Goal: Task Accomplishment & Management: Manage account settings

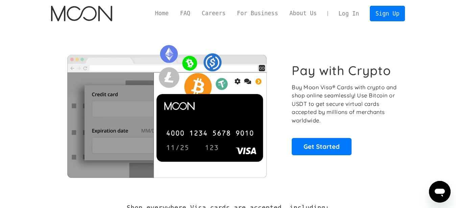
click at [354, 14] on link "Log In" at bounding box center [349, 13] width 32 height 15
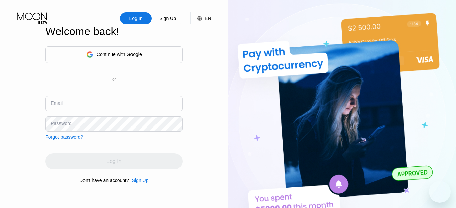
click at [100, 108] on input "text" at bounding box center [113, 103] width 137 height 15
click at [72, 103] on input "text" at bounding box center [113, 103] width 137 height 15
paste input "[EMAIL_ADDRESS][DOMAIN_NAME]"
type input "[EMAIL_ADDRESS][DOMAIN_NAME]"
click at [66, 148] on div "Continue with Google or Email [EMAIL_ADDRESS][DOMAIN_NAME] Password Forgot pass…" at bounding box center [113, 114] width 137 height 137
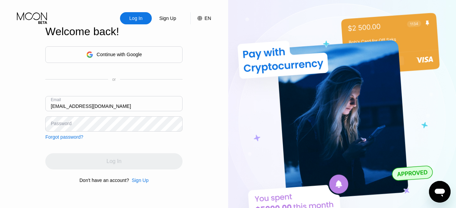
click at [68, 122] on div "Password" at bounding box center [61, 123] width 21 height 5
click at [68, 134] on div "Forgot password?" at bounding box center [64, 136] width 38 height 5
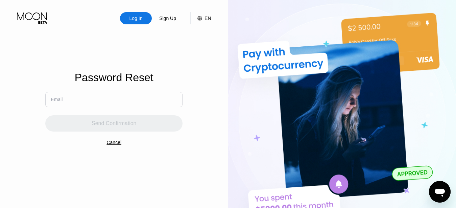
click at [70, 129] on div "Send Confirmation" at bounding box center [113, 119] width 137 height 24
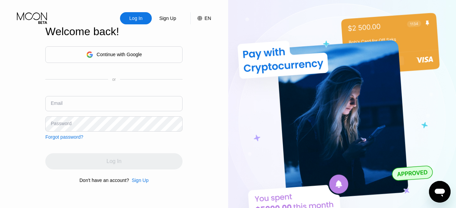
click at [65, 100] on input "text" at bounding box center [113, 103] width 137 height 15
paste input "[EMAIL_ADDRESS][DOMAIN_NAME]"
type input "[EMAIL_ADDRESS][DOMAIN_NAME]"
click at [112, 155] on div "Log In" at bounding box center [113, 161] width 137 height 16
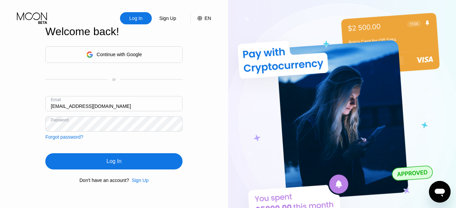
click at [121, 159] on div "Log In" at bounding box center [114, 161] width 15 height 7
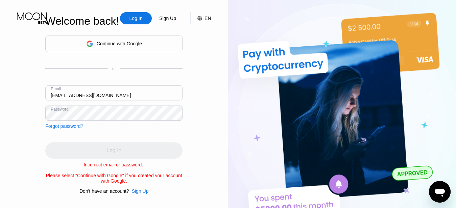
click at [13, 119] on div "Log In Sign Up EN Language Select an item Save Welcome back! Continue with Goog…" at bounding box center [114, 114] width 228 height 229
click at [50, 124] on div "Forgot password?" at bounding box center [64, 125] width 38 height 5
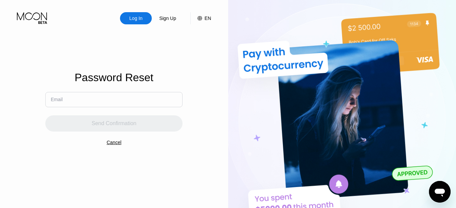
drag, startPoint x: 88, startPoint y: 110, endPoint x: 96, endPoint y: 103, distance: 10.8
click at [88, 110] on div "Send Confirmation" at bounding box center [113, 119] width 137 height 24
click at [96, 103] on input "text" at bounding box center [113, 99] width 137 height 15
paste input "yyf@tempinbox.xyz"
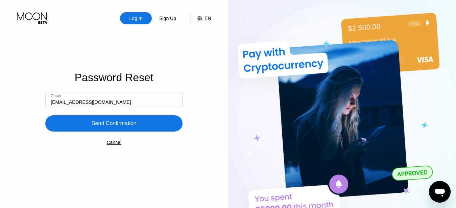
type input "yyf@tempinbox.xyz"
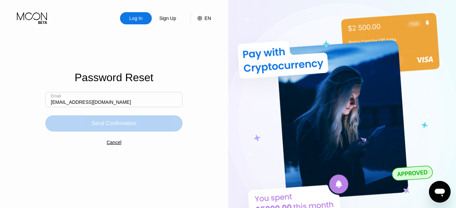
click at [112, 127] on div "Send Confirmation" at bounding box center [114, 123] width 45 height 7
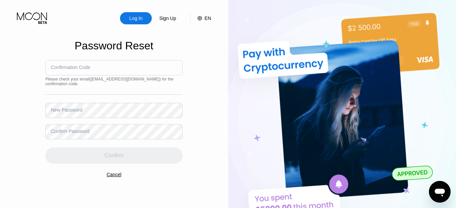
click at [99, 70] on input at bounding box center [113, 67] width 137 height 15
paste input "537825"
type input "537825"
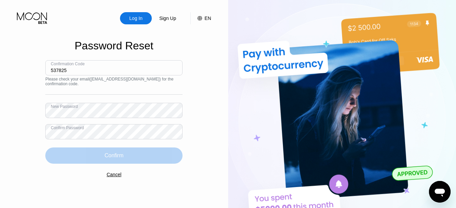
click at [117, 152] on div "Confirm" at bounding box center [114, 155] width 19 height 7
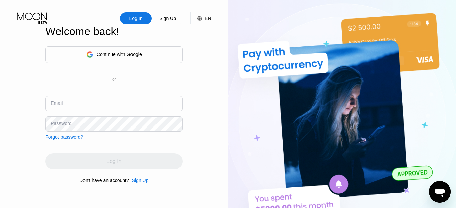
click at [117, 100] on input "text" at bounding box center [113, 103] width 137 height 15
paste input "537825"
type input "5"
paste input "yyf@tempinbox.xyz"
type input "yyf@tempinbox.xyz"
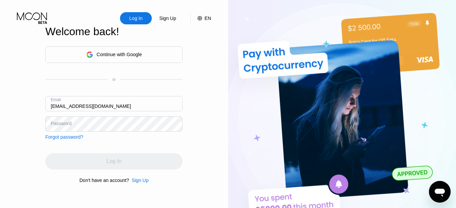
click at [60, 142] on div "Continue with Google or Email yyf@tempinbox.xyz Password Forgot password? Log I…" at bounding box center [113, 114] width 137 height 137
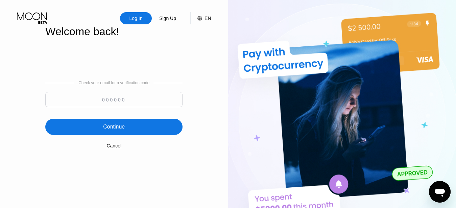
paste input "537825"
type input "537825"
click at [139, 128] on div "Continue" at bounding box center [113, 127] width 137 height 16
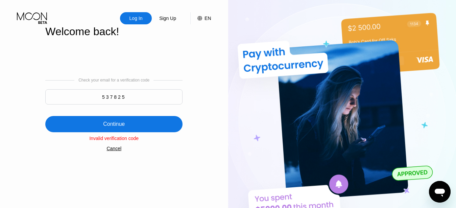
drag, startPoint x: 138, startPoint y: 96, endPoint x: 93, endPoint y: 98, distance: 44.7
click at [93, 98] on input "537825" at bounding box center [113, 96] width 137 height 15
paste input "475502"
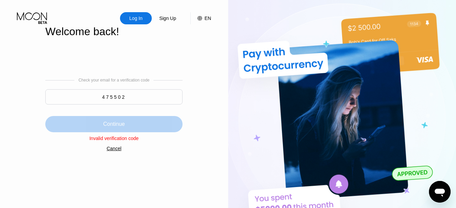
click at [146, 127] on div "Continue" at bounding box center [113, 124] width 137 height 16
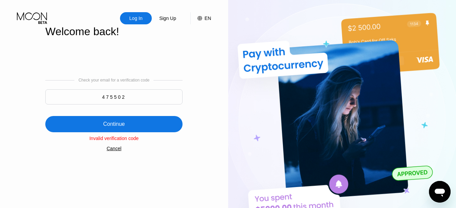
click at [137, 97] on input "475502" at bounding box center [113, 96] width 137 height 15
type input "4"
paste input "475502"
type input "475502"
click at [145, 125] on div "Continue" at bounding box center [113, 124] width 137 height 16
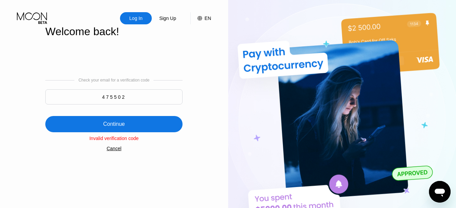
click at [111, 151] on div "Cancel" at bounding box center [114, 148] width 15 height 5
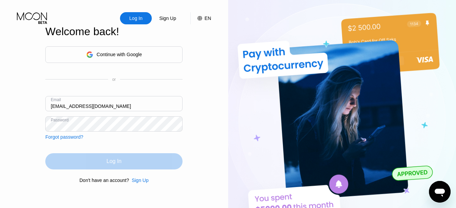
click at [107, 160] on div "Log In" at bounding box center [113, 161] width 137 height 16
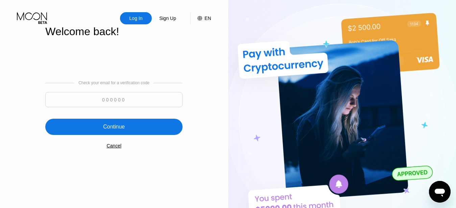
click at [115, 95] on input at bounding box center [113, 99] width 137 height 15
paste input "662798"
type input "662798"
click at [157, 127] on div "Continue" at bounding box center [113, 127] width 137 height 16
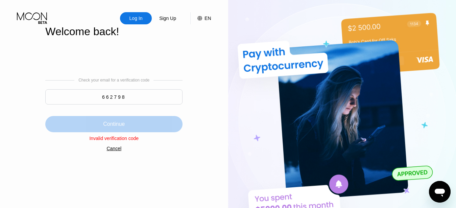
click at [157, 127] on div "Continue" at bounding box center [113, 124] width 137 height 16
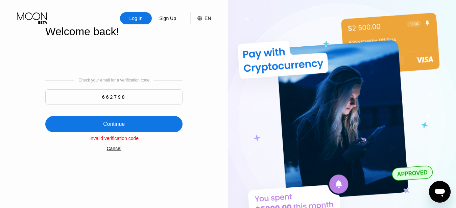
click at [157, 127] on div "Continue" at bounding box center [113, 124] width 137 height 16
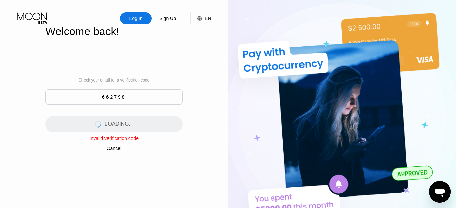
click at [157, 127] on div "LOADING..." at bounding box center [113, 124] width 137 height 16
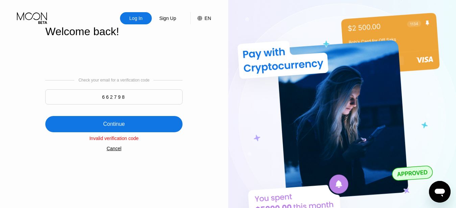
click at [157, 127] on div "Continue" at bounding box center [113, 124] width 137 height 16
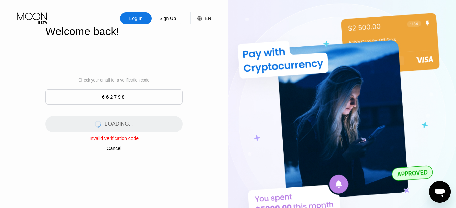
click at [157, 127] on div "LOADING..." at bounding box center [113, 124] width 137 height 16
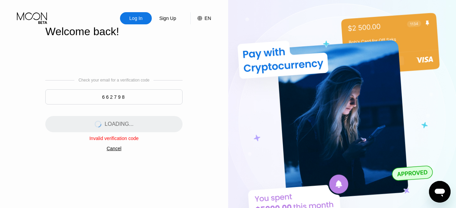
click at [157, 127] on div "LOADING..." at bounding box center [113, 124] width 137 height 16
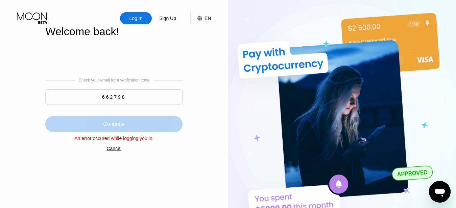
click at [157, 127] on div "Continue" at bounding box center [113, 124] width 137 height 16
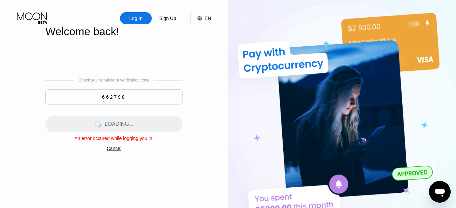
click at [157, 127] on div "LOADING..." at bounding box center [113, 124] width 137 height 16
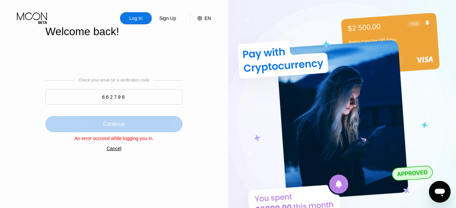
click at [157, 127] on div "Continue" at bounding box center [113, 124] width 137 height 16
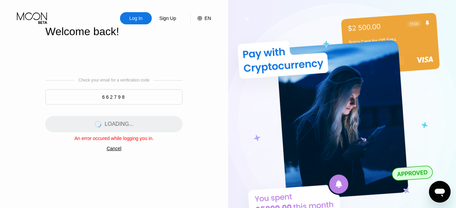
click at [157, 127] on div "LOADING..." at bounding box center [113, 124] width 137 height 16
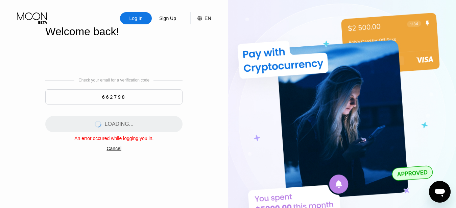
click at [157, 127] on div "LOADING..." at bounding box center [113, 124] width 137 height 16
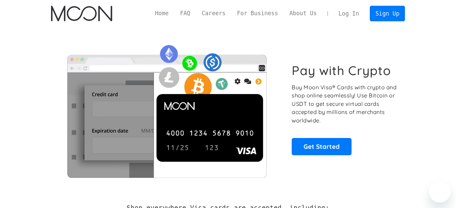
click at [353, 9] on link "Log In" at bounding box center [349, 13] width 32 height 15
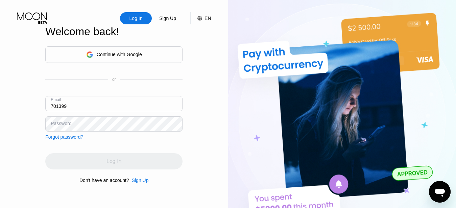
type input "701399"
drag, startPoint x: 127, startPoint y: 106, endPoint x: 32, endPoint y: 100, distance: 94.9
click at [45, 100] on input "701399" at bounding box center [113, 103] width 137 height 15
paste input "yyf@tempinbox.xyz"
type input "yyf@tempinbox.xyz"
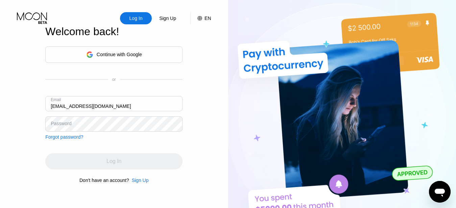
click at [150, 150] on div "Continue with Google or Email yyf@tempinbox.xyz Password Forgot password? Log I…" at bounding box center [113, 114] width 137 height 137
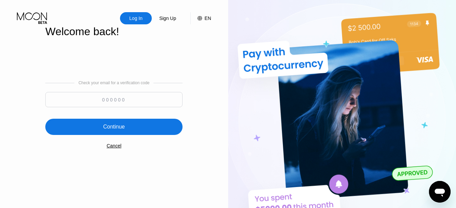
click at [115, 100] on input at bounding box center [113, 99] width 137 height 15
paste input "137295"
type input "137295"
click at [141, 126] on div "Continue" at bounding box center [113, 127] width 137 height 16
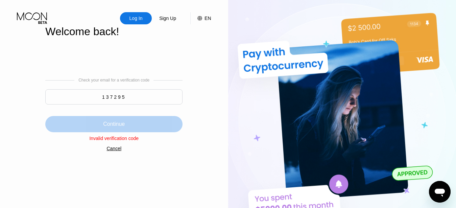
click at [141, 126] on div "Continue" at bounding box center [113, 124] width 137 height 16
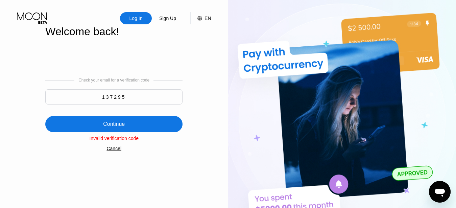
click at [141, 126] on div "Continue" at bounding box center [113, 124] width 137 height 16
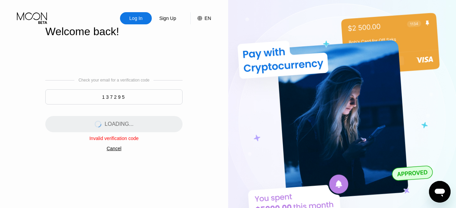
click at [141, 126] on div "LOADING..." at bounding box center [113, 124] width 137 height 16
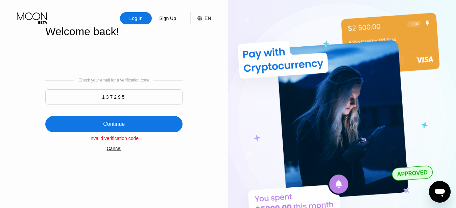
click at [141, 126] on div "Continue" at bounding box center [113, 124] width 137 height 16
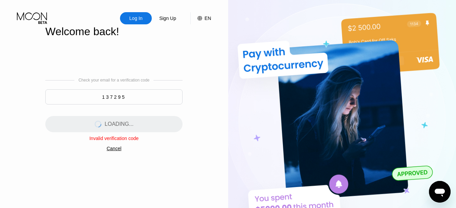
click at [141, 126] on div "LOADING..." at bounding box center [113, 124] width 137 height 16
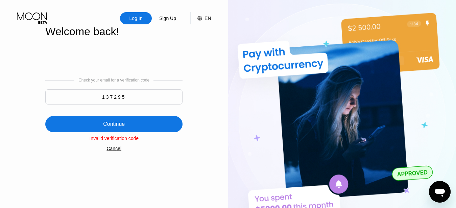
click at [141, 126] on div "Continue" at bounding box center [113, 124] width 137 height 16
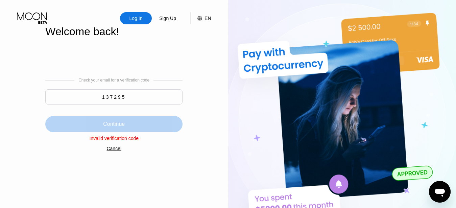
click at [141, 126] on div "Continue" at bounding box center [113, 124] width 137 height 16
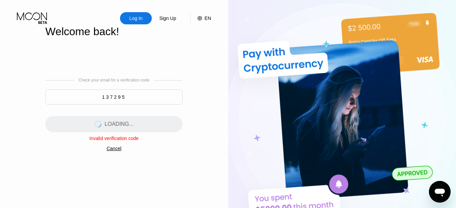
click at [141, 126] on div "LOADING..." at bounding box center [113, 124] width 137 height 16
